Goal: Task Accomplishment & Management: Manage account settings

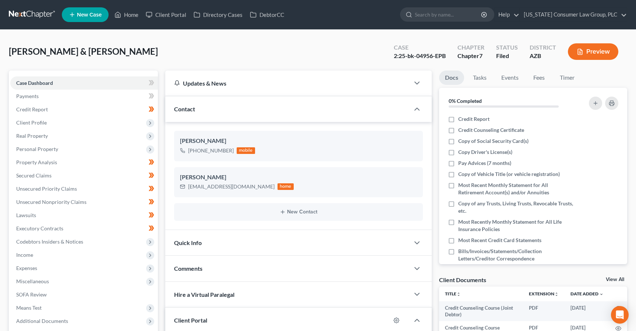
click at [28, 17] on link at bounding box center [32, 14] width 47 height 13
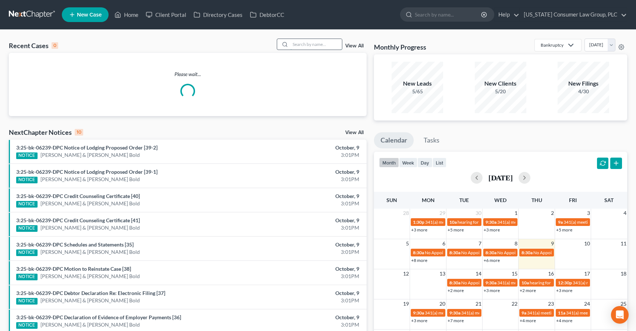
click at [332, 45] on input "search" at bounding box center [315, 44] width 51 height 11
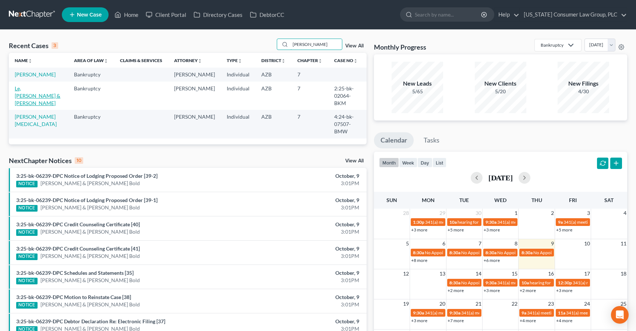
type input "[PERSON_NAME]"
click at [39, 89] on link "Le, [PERSON_NAME] & [PERSON_NAME]" at bounding box center [38, 95] width 46 height 21
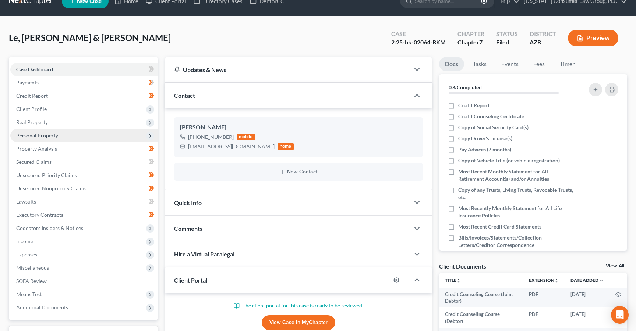
scroll to position [14, 0]
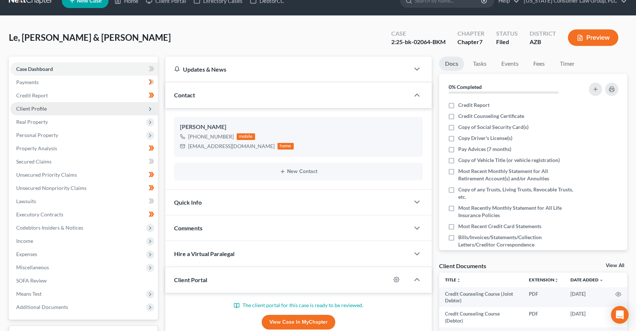
click at [45, 111] on span "Client Profile" at bounding box center [31, 109] width 31 height 6
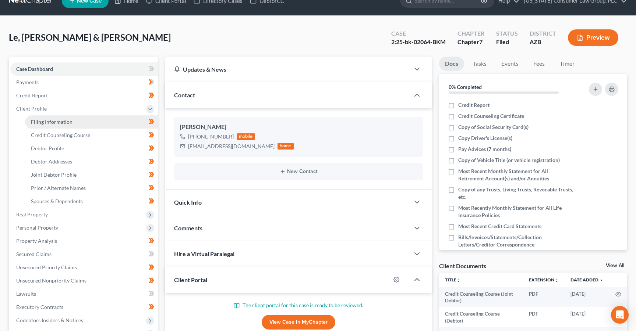
click at [44, 121] on span "Filing Information" at bounding box center [52, 122] width 42 height 6
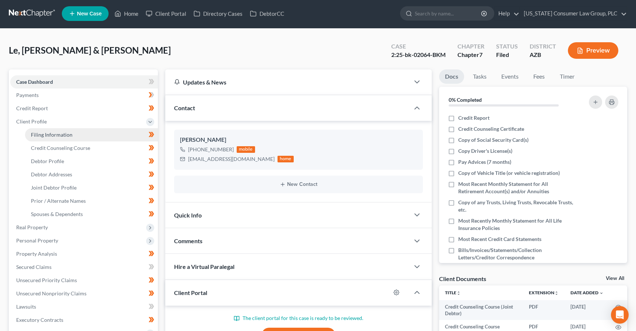
select select "1"
select select "0"
select select "3"
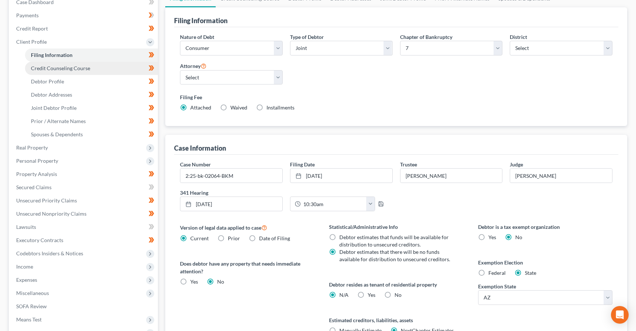
scroll to position [165, 0]
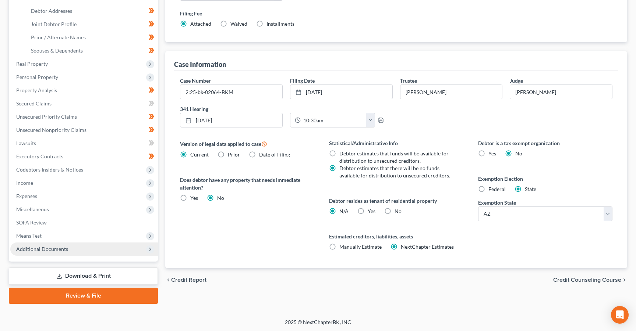
click at [45, 246] on span "Additional Documents" at bounding box center [42, 249] width 52 height 6
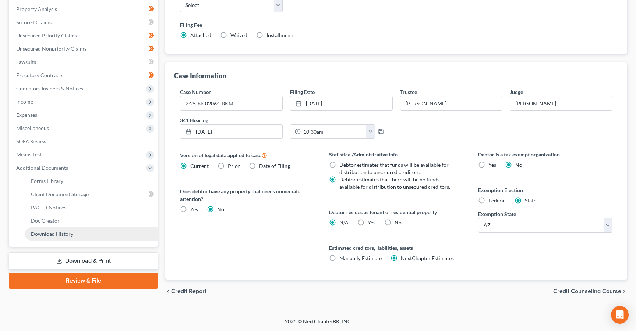
scroll to position [138, 0]
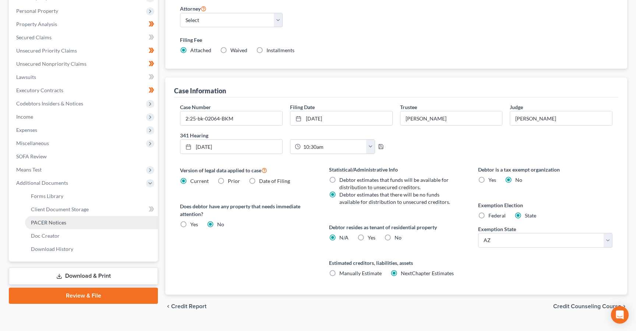
click at [55, 221] on span "PACER Notices" at bounding box center [48, 223] width 35 height 6
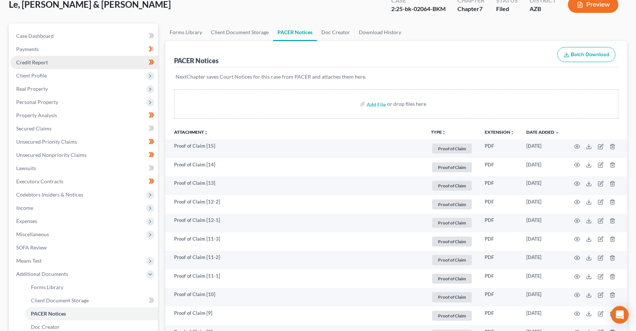
scroll to position [34, 0]
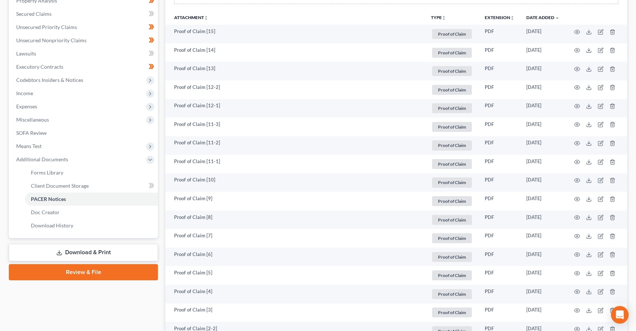
select select "1"
select select "0"
select select "4"
select select "0"
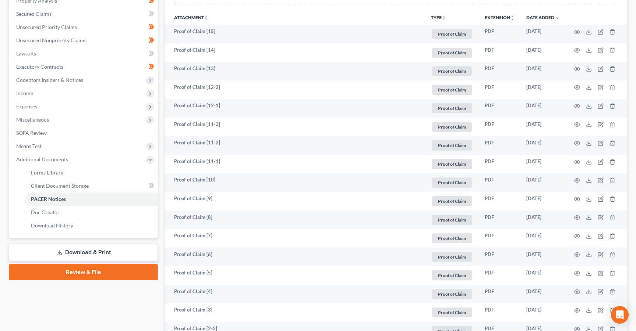
select select "3"
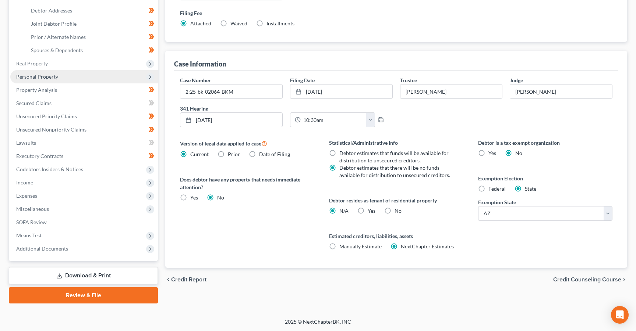
scroll to position [165, 0]
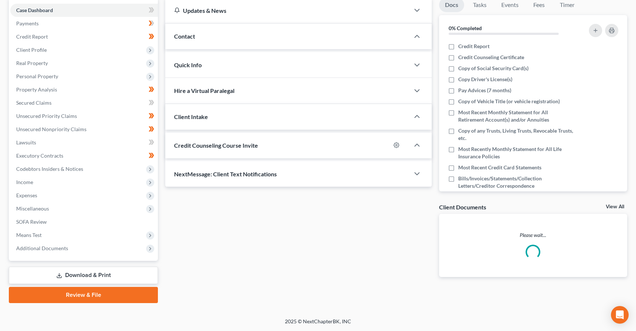
scroll to position [14, 0]
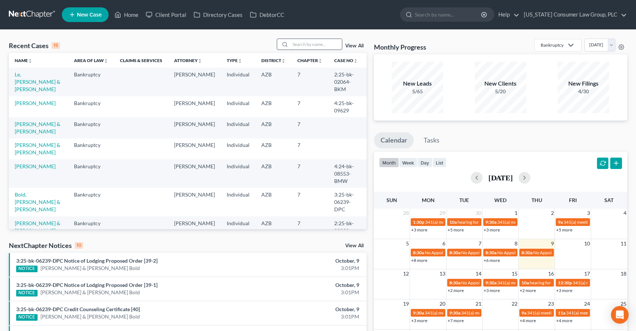
click at [308, 45] on input "search" at bounding box center [315, 44] width 51 height 11
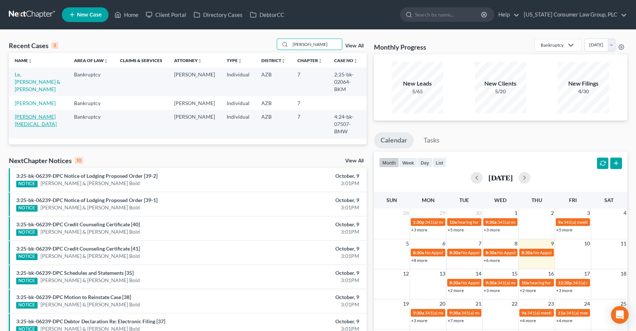
type input "nguyen"
click at [37, 114] on link "[PERSON_NAME][MEDICAL_DATA]" at bounding box center [36, 121] width 42 height 14
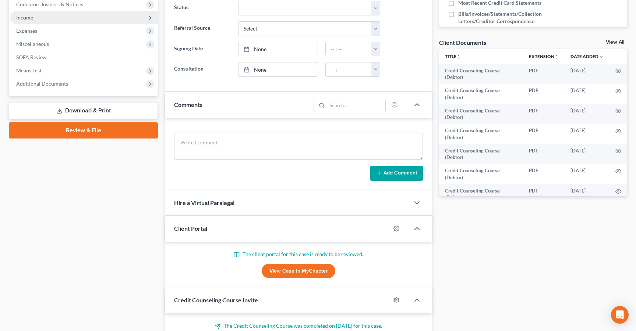
scroll to position [227, 0]
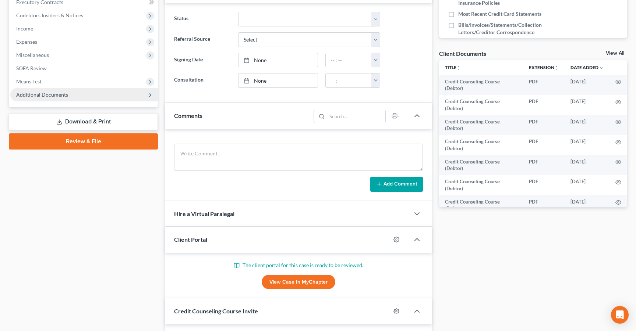
click at [42, 93] on span "Additional Documents" at bounding box center [42, 95] width 52 height 6
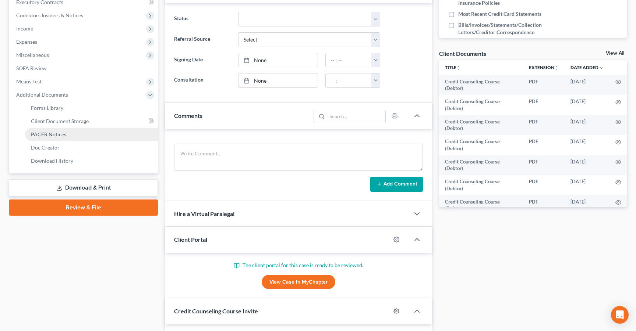
click at [41, 132] on span "PACER Notices" at bounding box center [48, 134] width 35 height 6
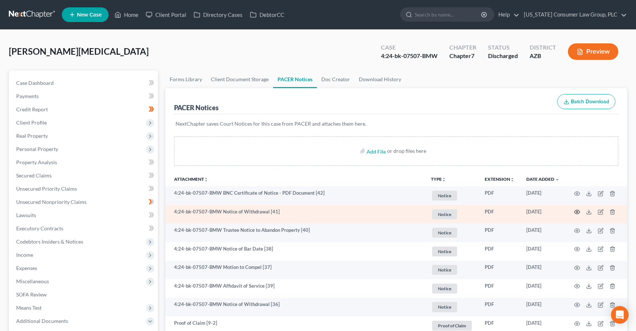
click at [577, 212] on circle "button" at bounding box center [576, 212] width 1 height 1
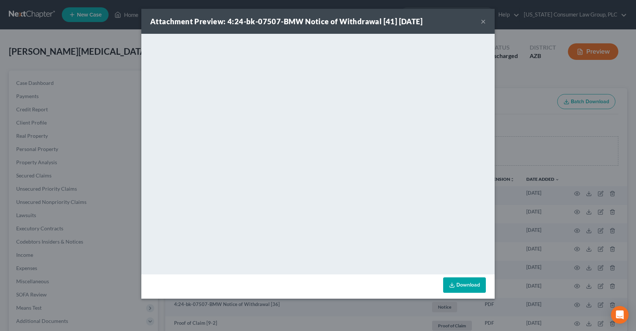
click at [485, 20] on button "×" at bounding box center [482, 21] width 5 height 9
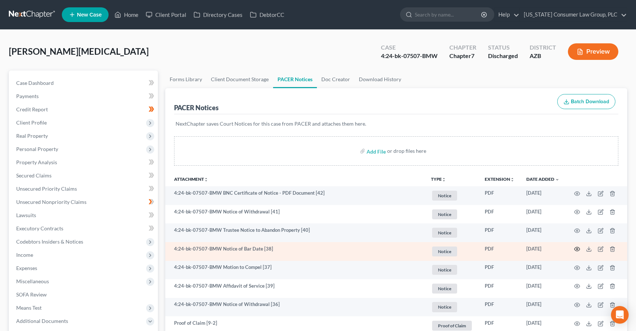
click at [576, 246] on icon "button" at bounding box center [577, 249] width 6 height 6
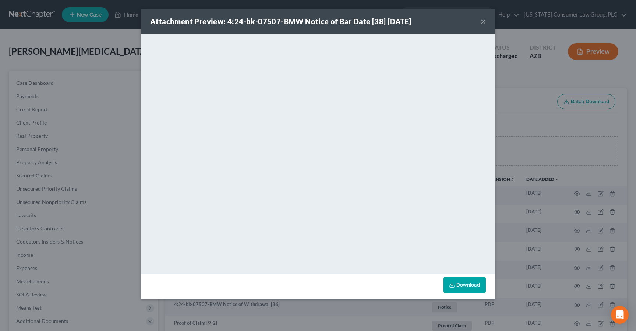
click at [482, 19] on button "×" at bounding box center [482, 21] width 5 height 9
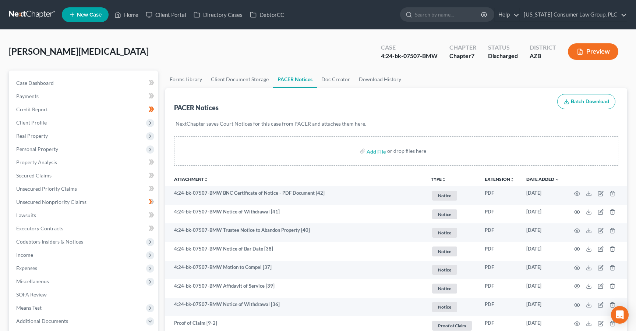
click at [22, 15] on link at bounding box center [32, 14] width 47 height 13
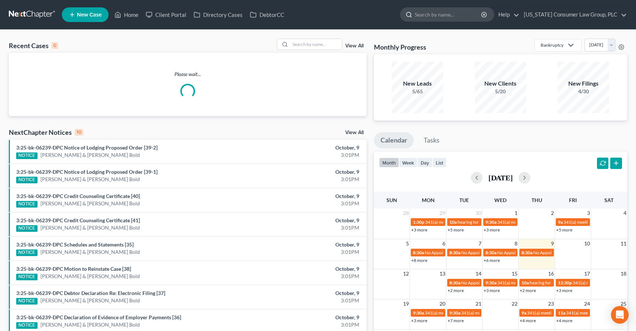
click at [439, 18] on input "search" at bounding box center [448, 15] width 67 height 14
click at [312, 43] on input "search" at bounding box center [315, 44] width 51 height 11
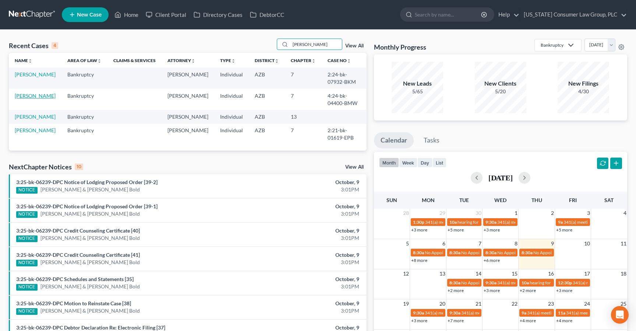
type input "evans"
click at [29, 96] on link "Evans, Brian" at bounding box center [35, 96] width 41 height 6
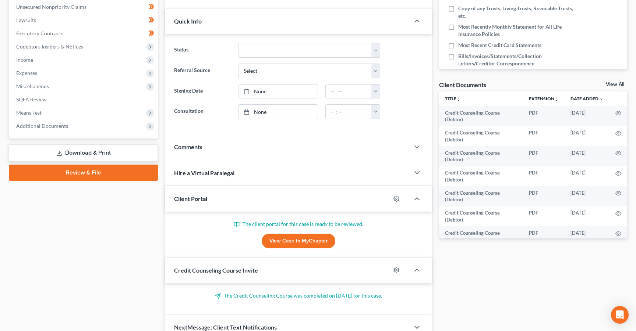
scroll to position [232, 0]
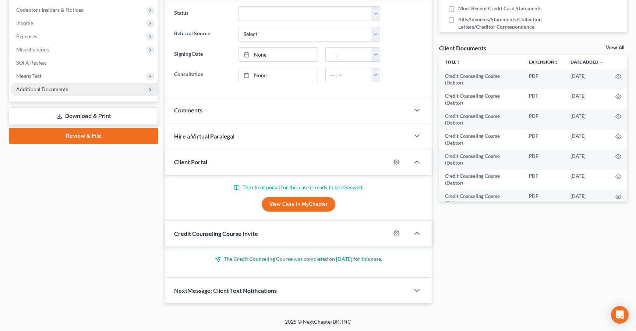
click at [59, 88] on span "Additional Documents" at bounding box center [42, 89] width 52 height 6
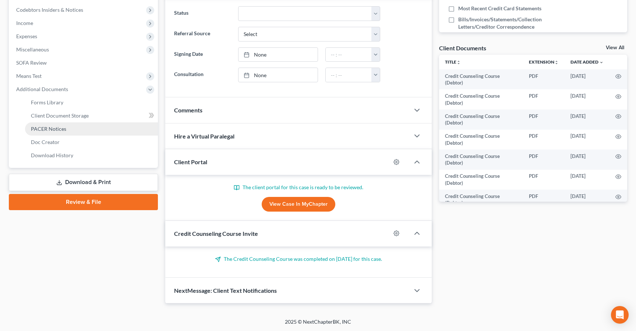
click at [57, 127] on span "PACER Notices" at bounding box center [48, 129] width 35 height 6
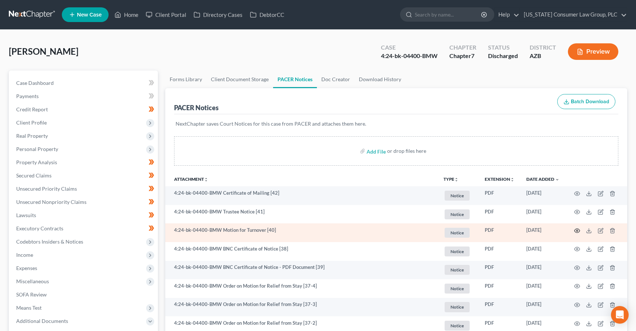
click at [578, 231] on icon "button" at bounding box center [577, 231] width 6 height 6
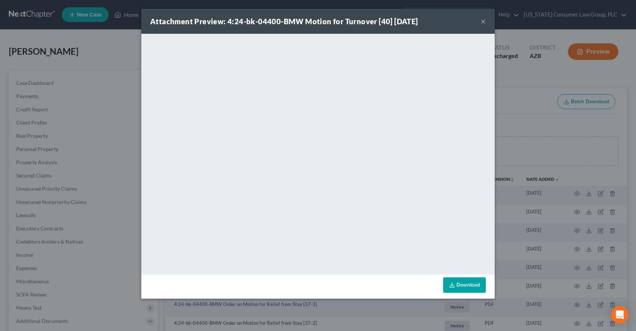
click at [484, 23] on button "×" at bounding box center [482, 21] width 5 height 9
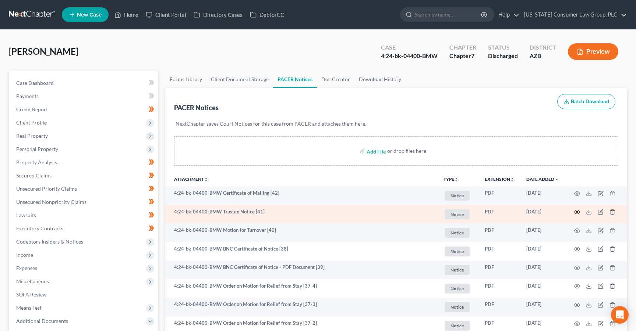
click at [579, 209] on icon "button" at bounding box center [577, 212] width 6 height 6
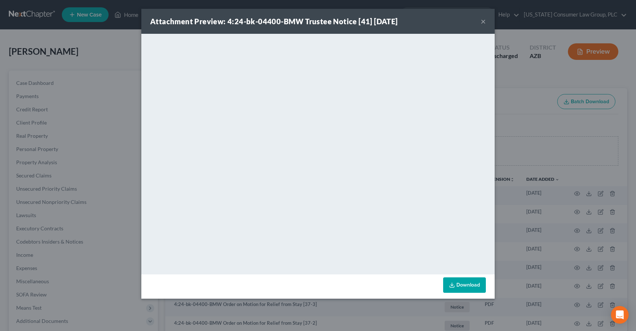
click at [483, 22] on button "×" at bounding box center [482, 21] width 5 height 9
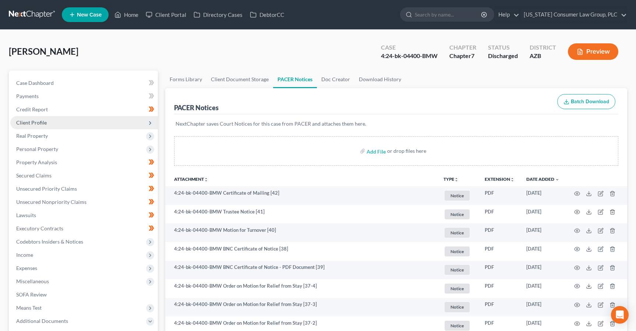
click at [33, 123] on span "Client Profile" at bounding box center [31, 123] width 31 height 6
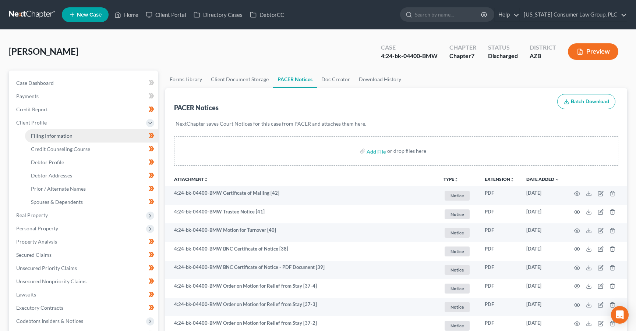
click at [42, 133] on span "Filing Information" at bounding box center [52, 136] width 42 height 6
select select "1"
select select "0"
select select "3"
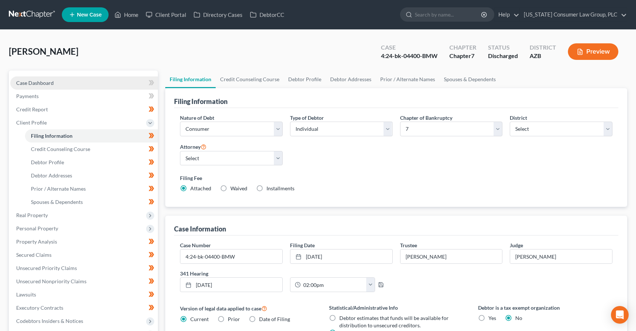
click at [38, 83] on span "Case Dashboard" at bounding box center [35, 83] width 38 height 6
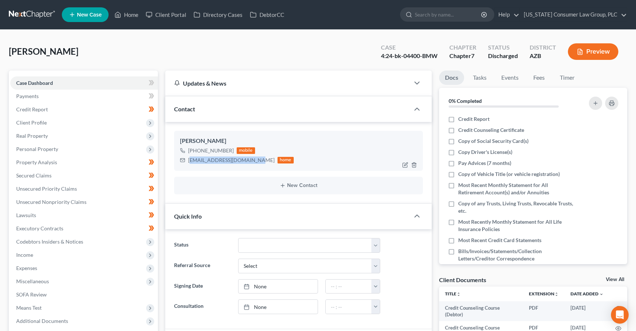
drag, startPoint x: 189, startPoint y: 161, endPoint x: 254, endPoint y: 162, distance: 64.4
click at [254, 162] on div "brianevans92000@gmail.com" at bounding box center [231, 160] width 86 height 7
click at [241, 158] on div "brianevans92000@gmail.com" at bounding box center [231, 160] width 86 height 7
drag, startPoint x: 189, startPoint y: 161, endPoint x: 250, endPoint y: 166, distance: 60.9
click at [250, 166] on div "Brian Evans +1 (602) 710-5981 mobile brianevans92000@gmail.com home" at bounding box center [298, 151] width 249 height 40
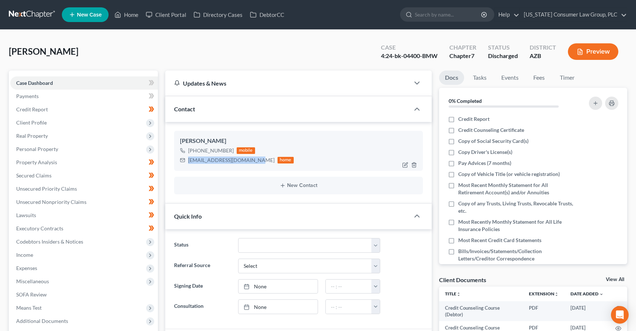
copy div "brianevans92000@gmail.com"
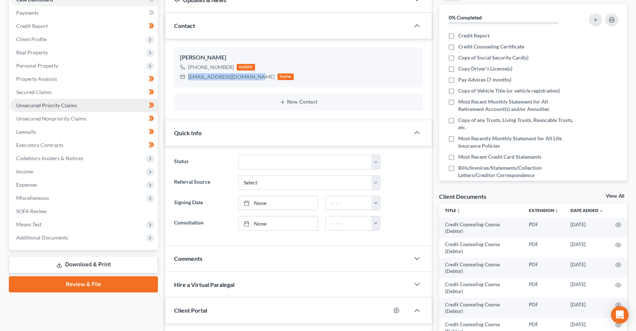
scroll to position [232, 0]
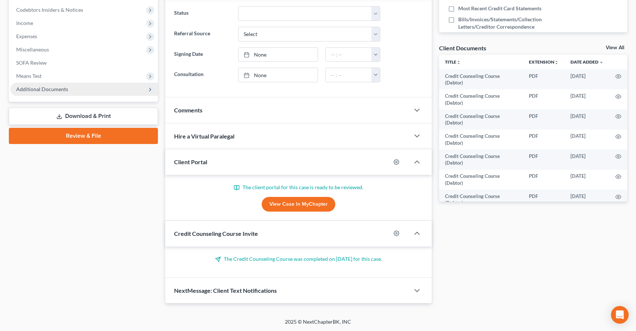
click at [58, 91] on span "Additional Documents" at bounding box center [42, 89] width 52 height 6
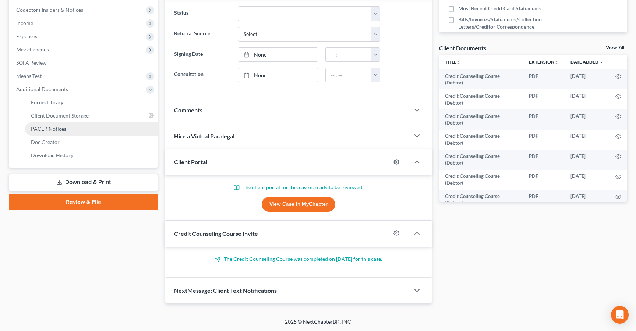
click at [54, 126] on span "PACER Notices" at bounding box center [48, 129] width 35 height 6
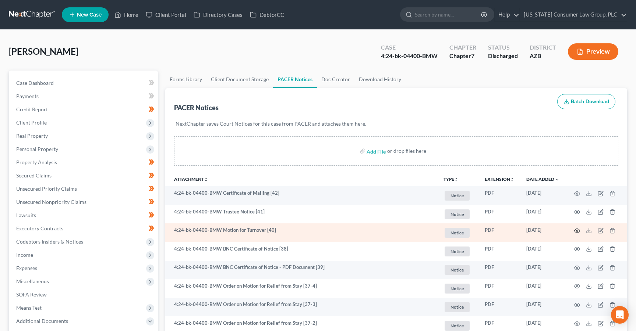
click at [577, 229] on icon "button" at bounding box center [577, 231] width 6 height 6
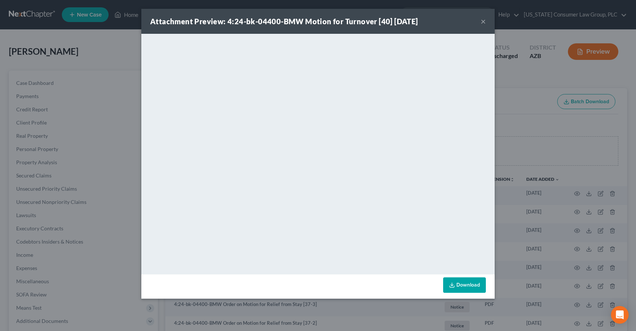
click at [482, 21] on button "×" at bounding box center [482, 21] width 5 height 9
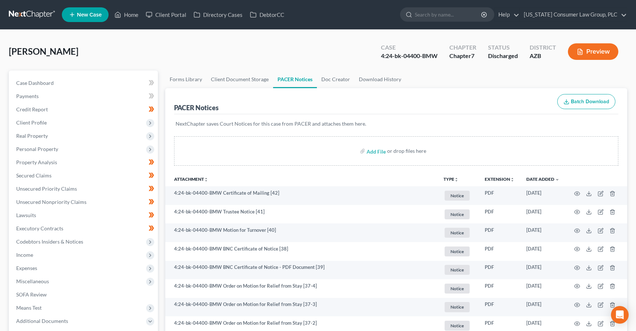
click at [24, 13] on link at bounding box center [32, 14] width 47 height 13
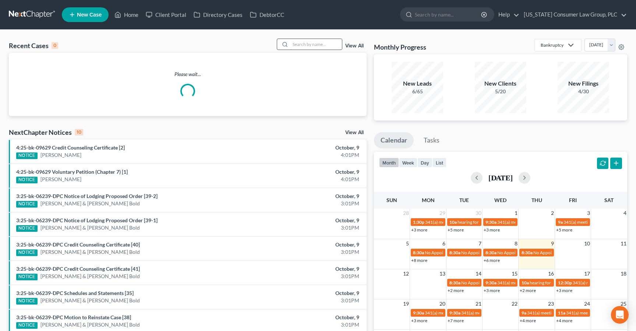
click at [315, 48] on input "search" at bounding box center [315, 44] width 51 height 11
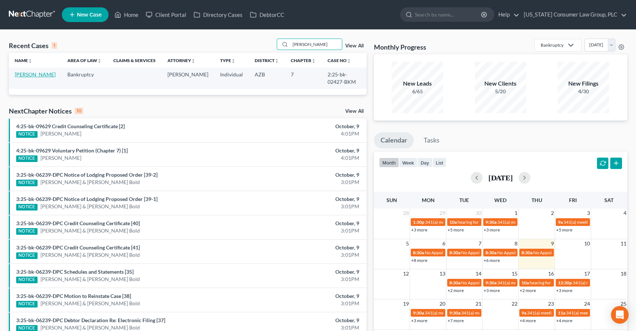
type input "[PERSON_NAME]"
click at [26, 75] on link "[PERSON_NAME]" at bounding box center [35, 74] width 41 height 6
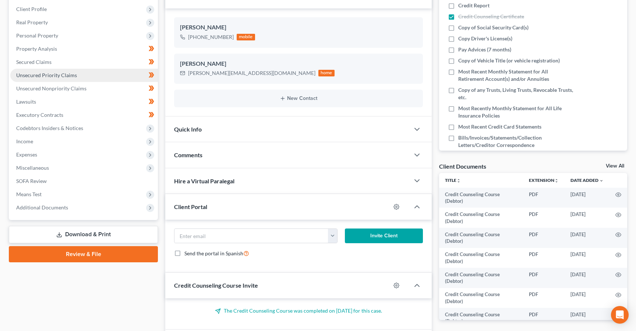
scroll to position [166, 0]
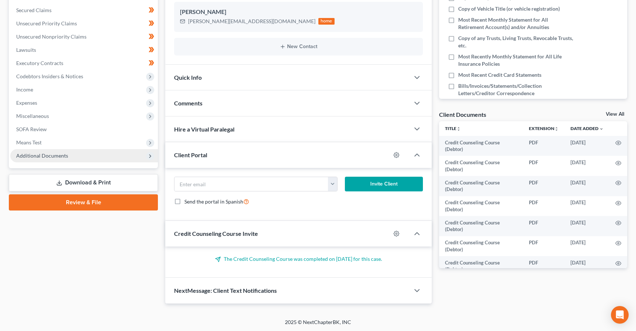
click at [54, 159] on span "Additional Documents" at bounding box center [84, 155] width 148 height 13
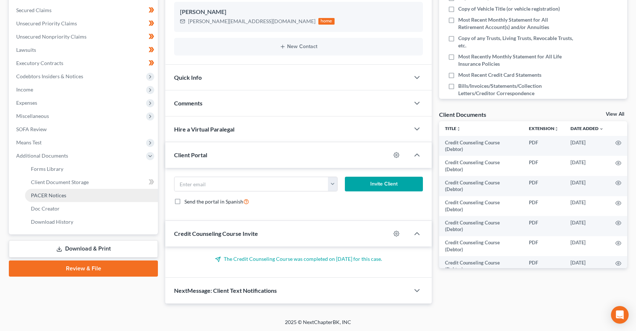
click at [57, 192] on span "PACER Notices" at bounding box center [48, 195] width 35 height 6
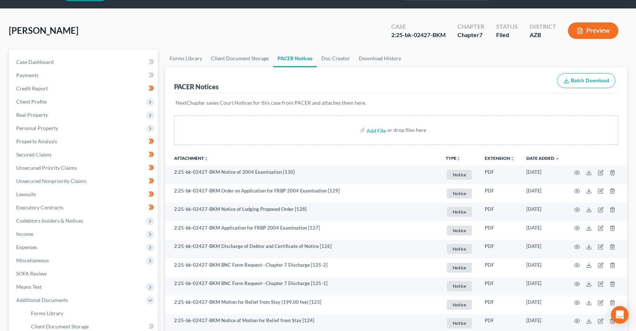
scroll to position [22, 0]
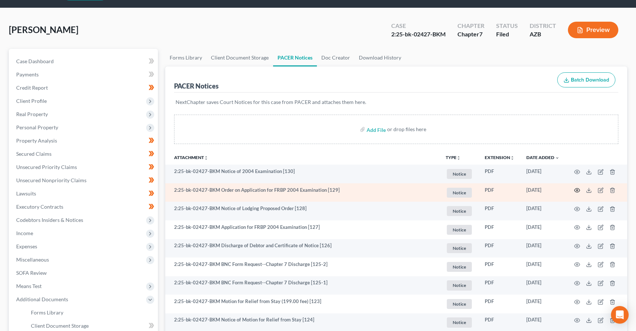
click at [576, 190] on circle "button" at bounding box center [576, 190] width 1 height 1
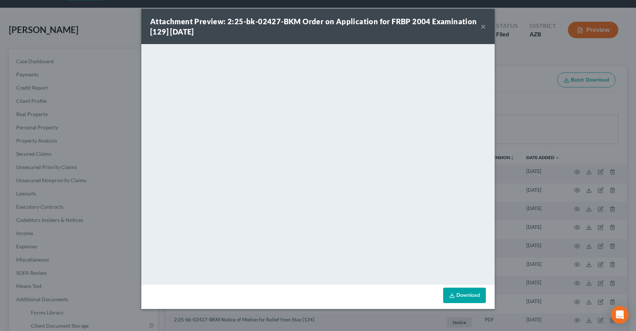
click at [484, 28] on button "×" at bounding box center [482, 26] width 5 height 9
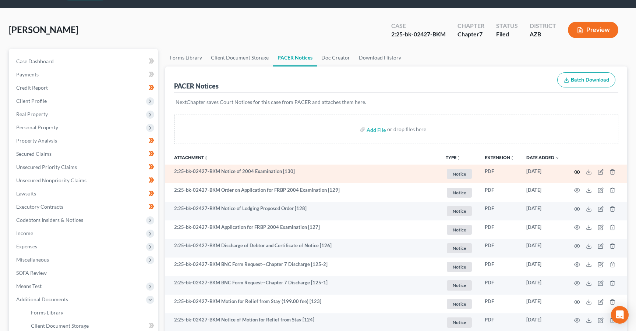
click at [577, 171] on icon "button" at bounding box center [577, 172] width 6 height 6
